Goal: Transaction & Acquisition: Purchase product/service

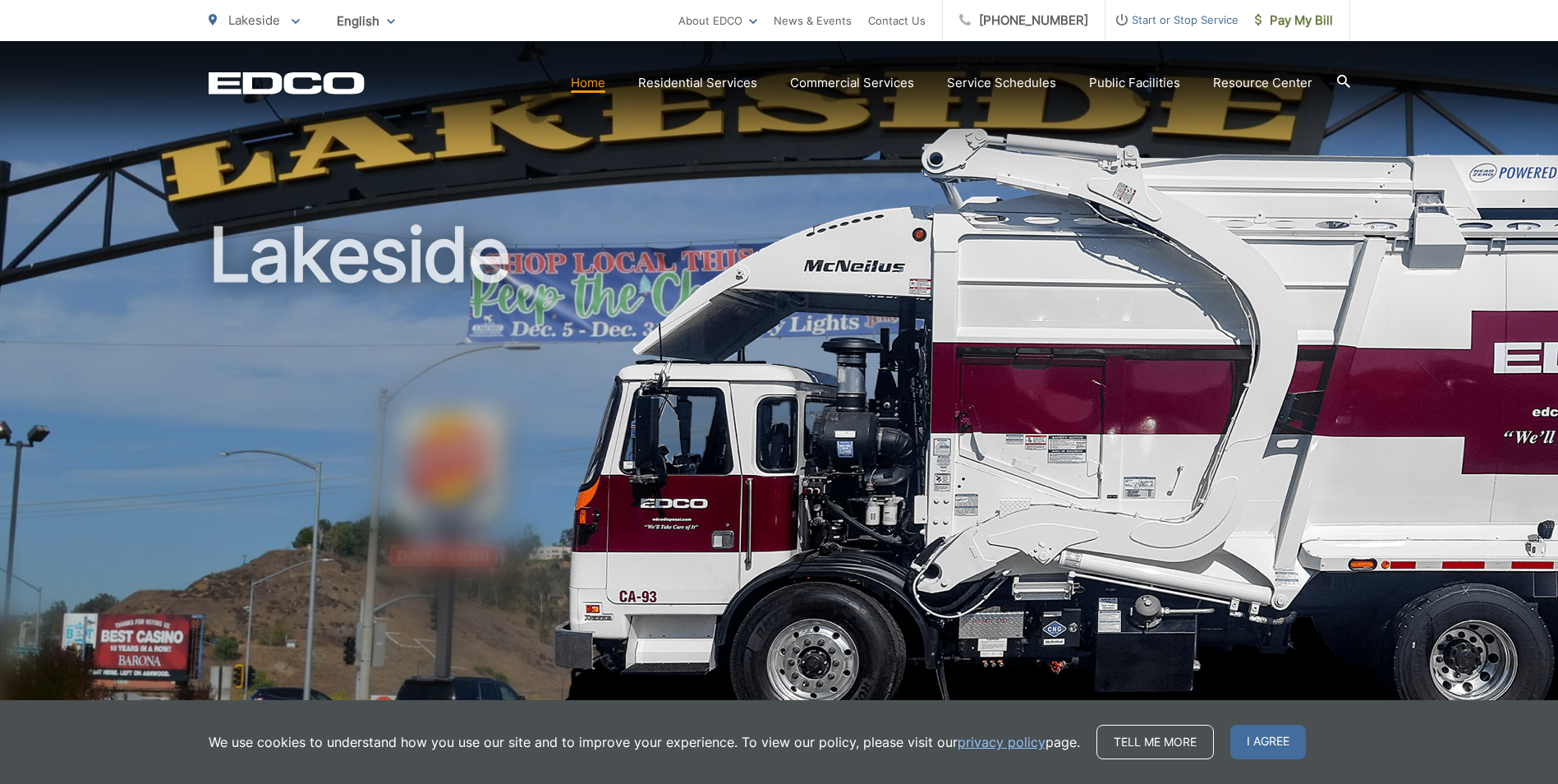
click at [1256, 744] on span "I agree" at bounding box center [1269, 741] width 76 height 35
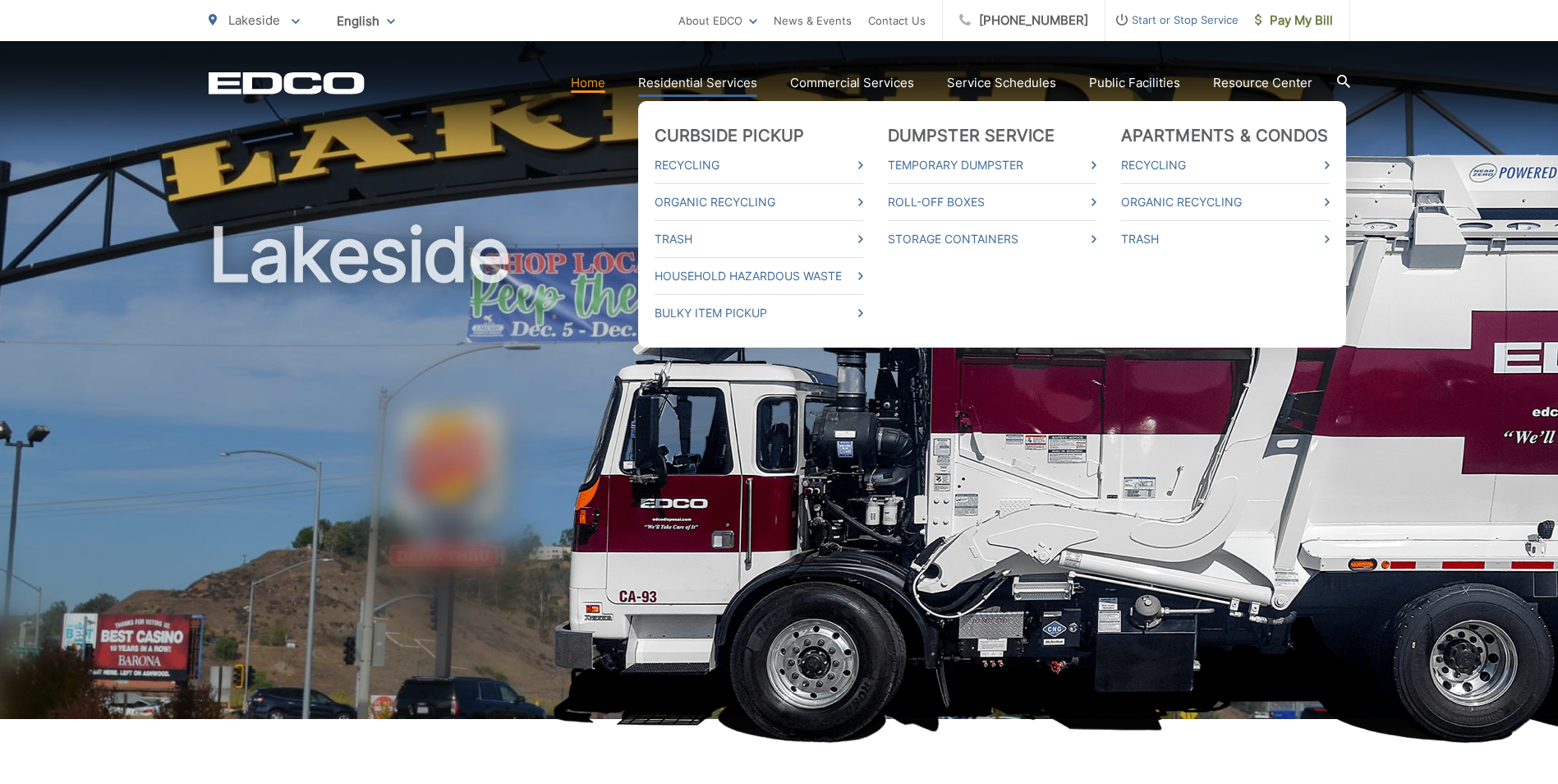
click at [683, 78] on link "Residential Services" at bounding box center [697, 83] width 119 height 19
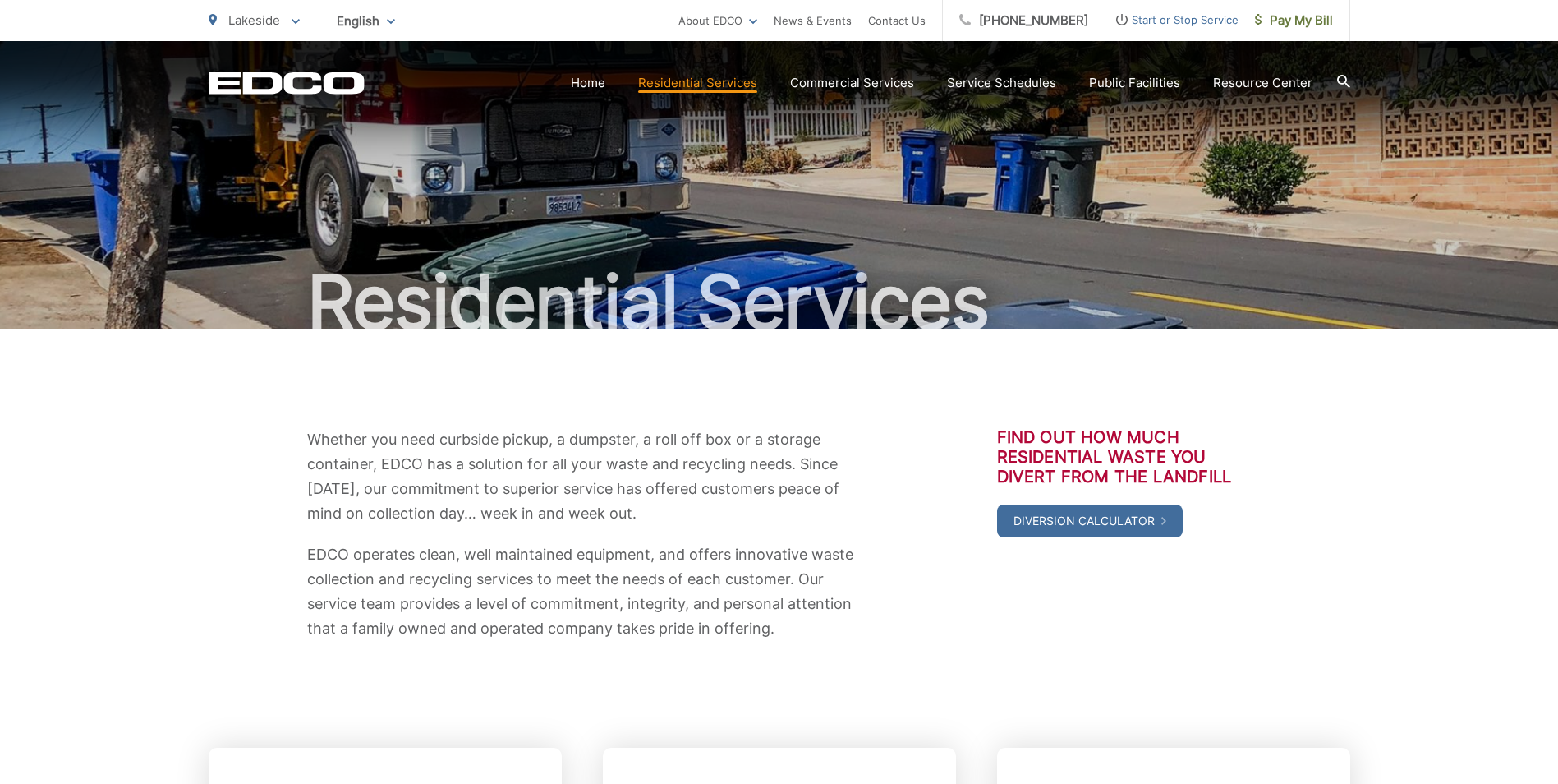
click at [292, 14] on span at bounding box center [296, 20] width 8 height 19
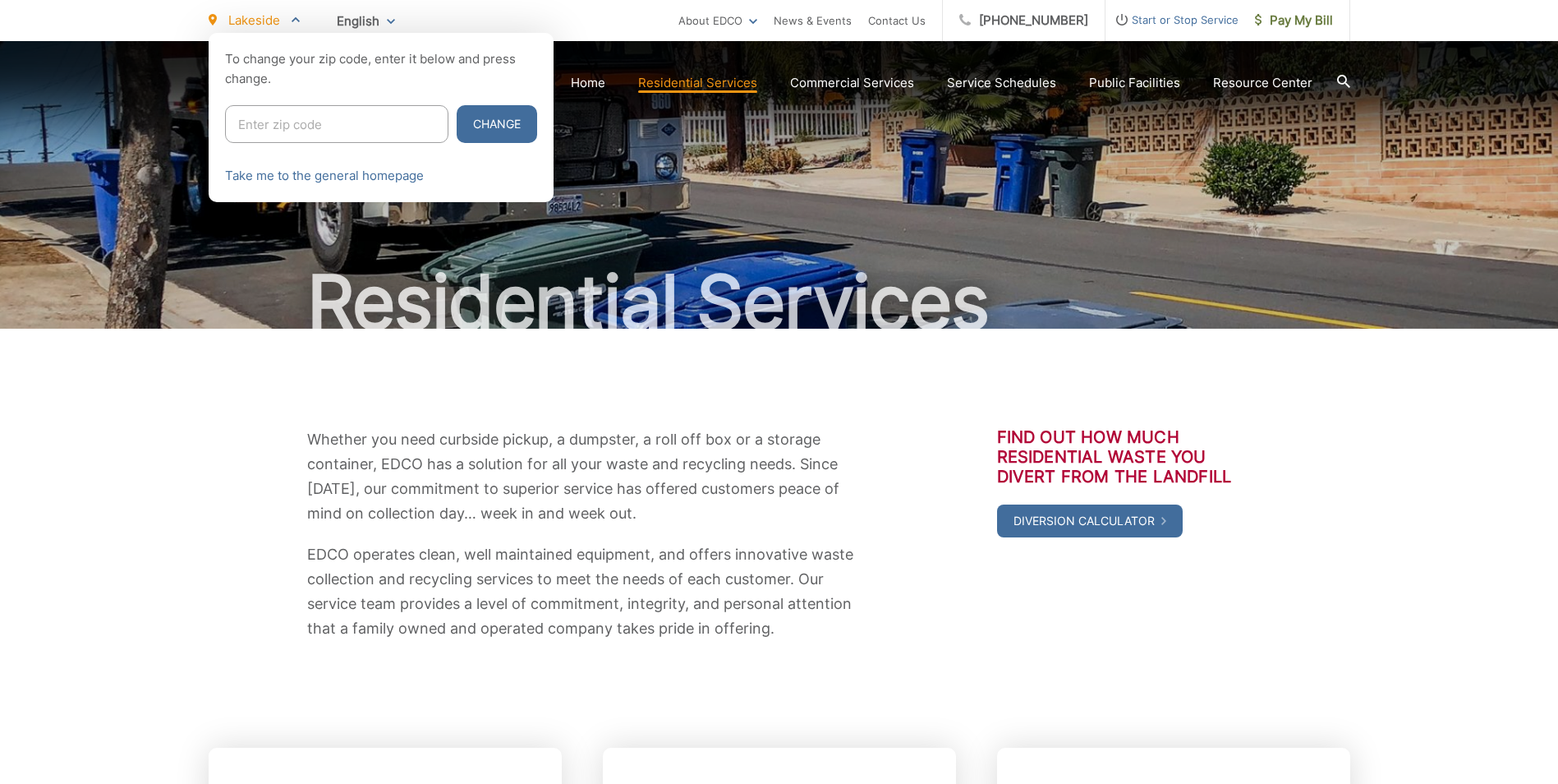
click at [368, 19] on span "English" at bounding box center [366, 21] width 83 height 29
click at [484, 8] on ul "Lakeside To change your zip code, enter it below and press change. Change Take …" at bounding box center [443, 20] width 470 height 41
click at [658, 49] on div at bounding box center [779, 425] width 1558 height 784
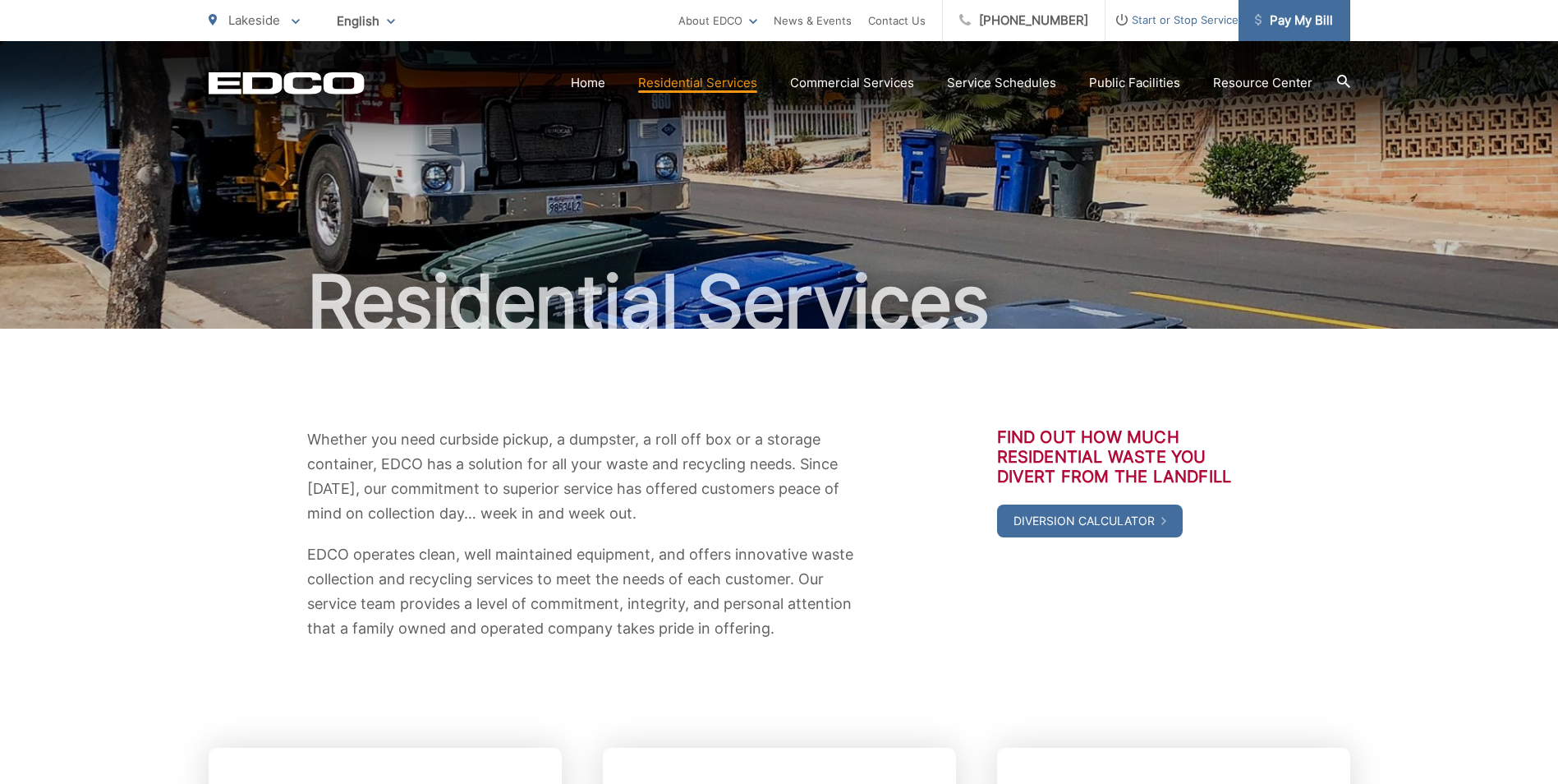
click at [1288, 23] on span "Pay My Bill" at bounding box center [1294, 20] width 78 height 19
